Goal: Register for event/course

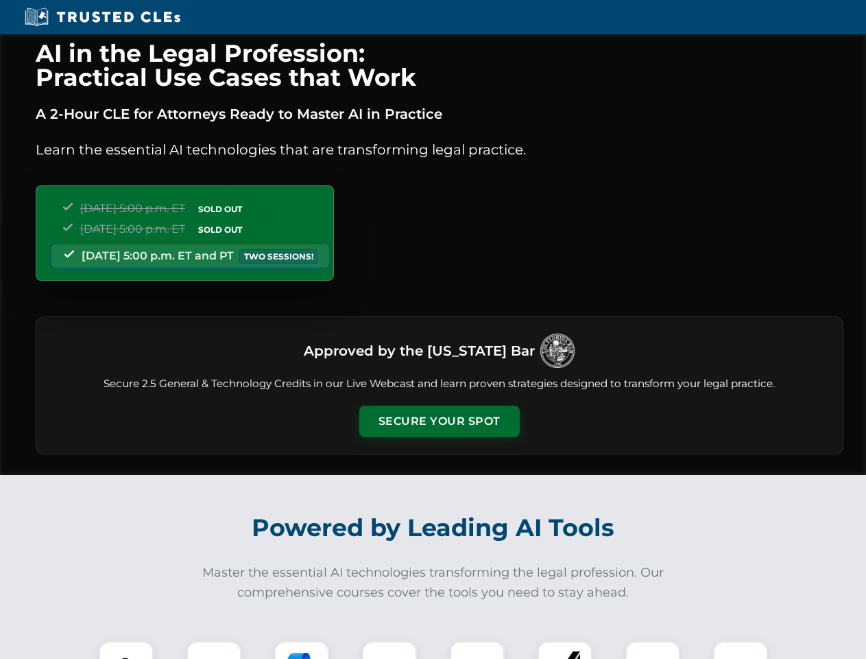
click at [439, 421] on button "Secure Your Spot" at bounding box center [439, 421] width 161 height 32
click at [126, 650] on img at bounding box center [126, 668] width 40 height 40
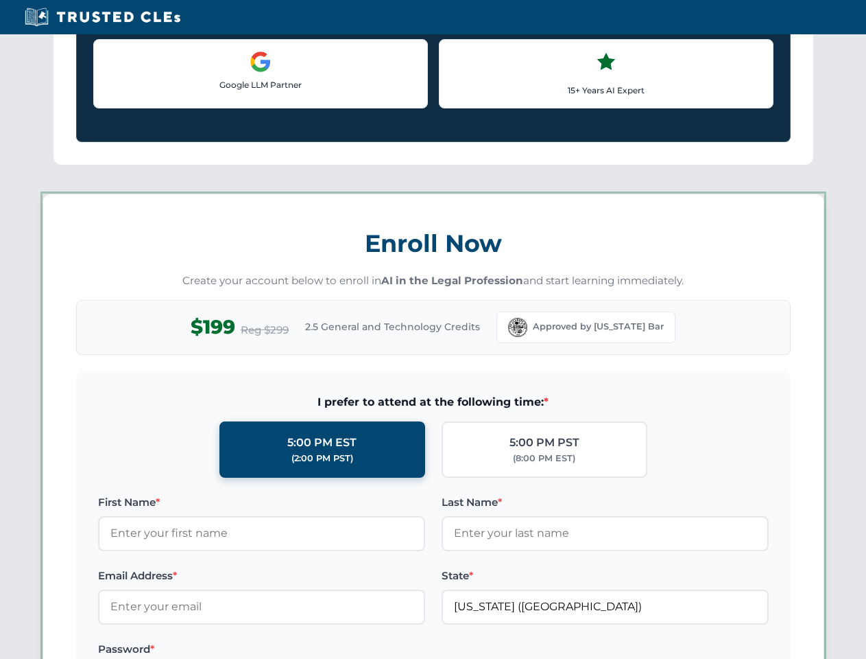
click at [302, 650] on label "Password *" at bounding box center [261, 649] width 327 height 16
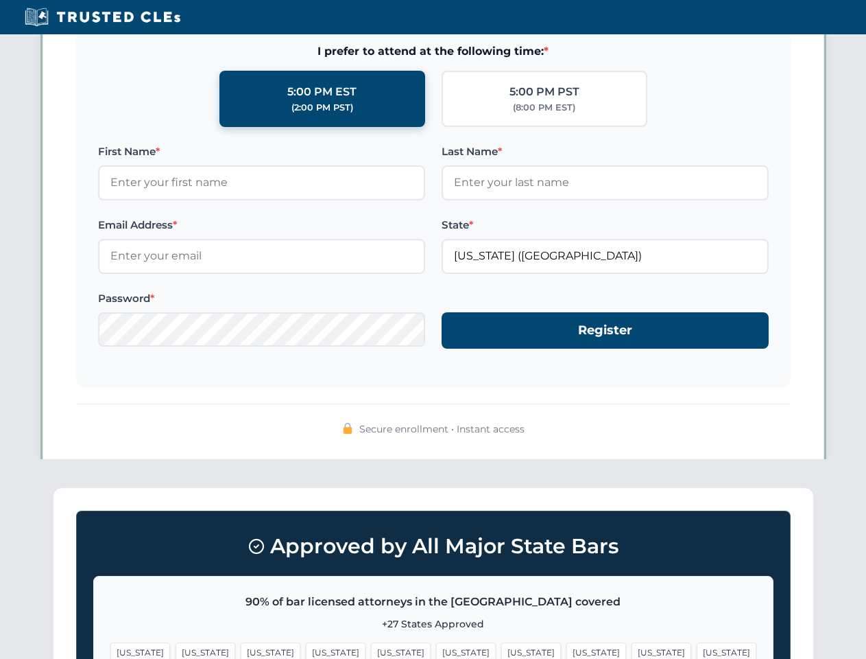
click at [632, 650] on span "[US_STATE]" at bounding box center [662, 652] width 60 height 20
